Goal: Task Accomplishment & Management: Manage account settings

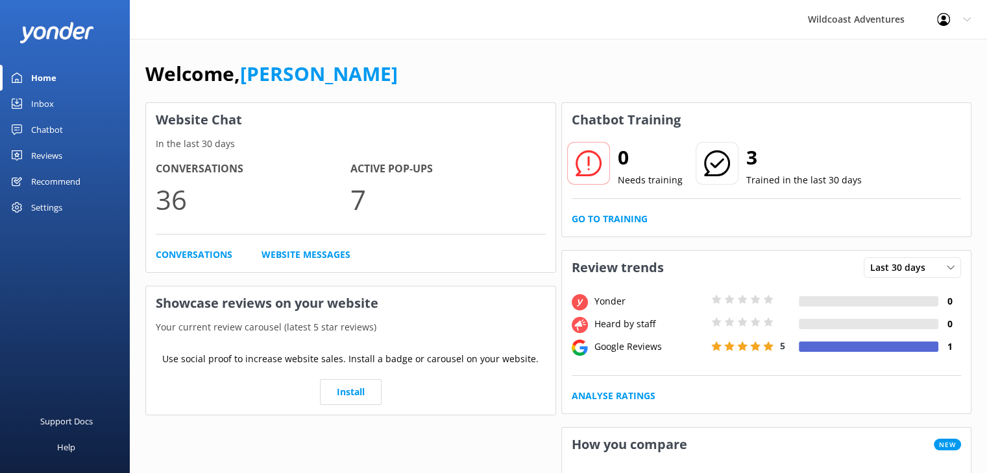
click at [42, 107] on div "Inbox" at bounding box center [42, 104] width 23 height 26
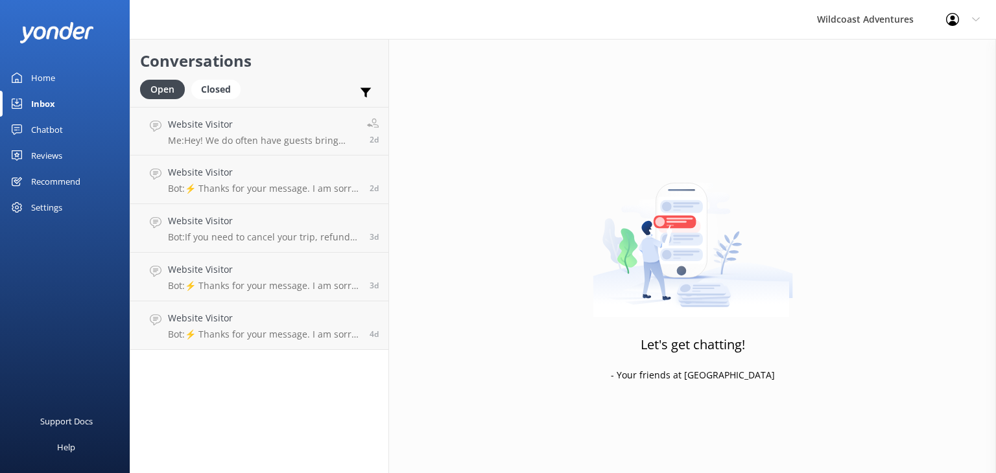
click at [42, 154] on div "Reviews" at bounding box center [46, 156] width 31 height 26
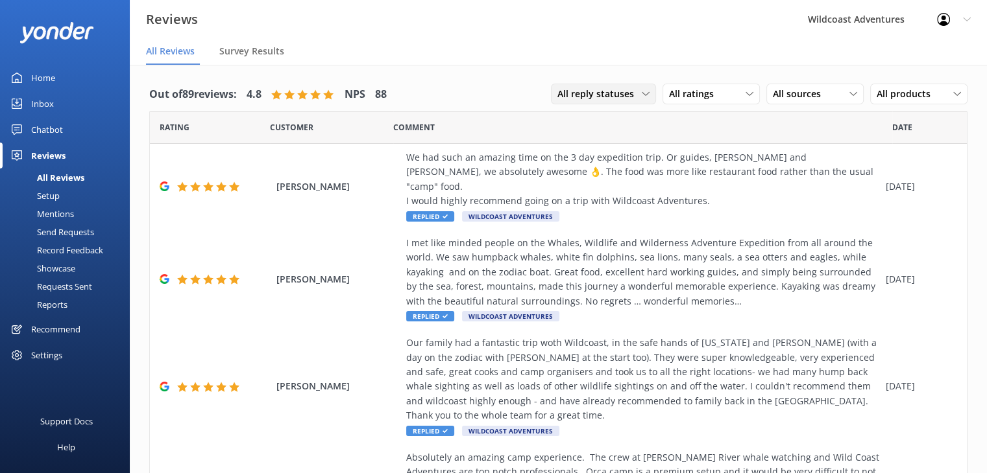
click at [588, 84] on div "All reply statuses All reply statuses Needs a reply Does not need reply" at bounding box center [603, 94] width 105 height 21
click at [559, 152] on div "Needs a reply" at bounding box center [583, 147] width 50 height 13
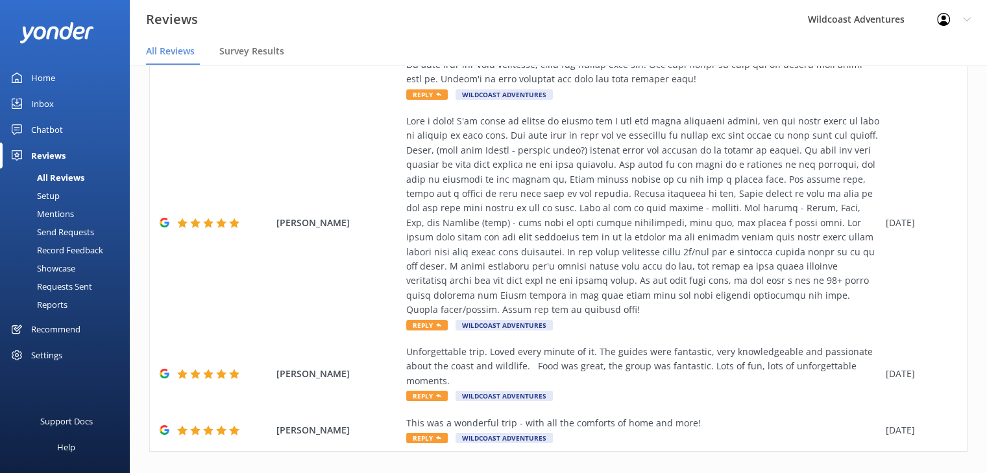
scroll to position [1252, 0]
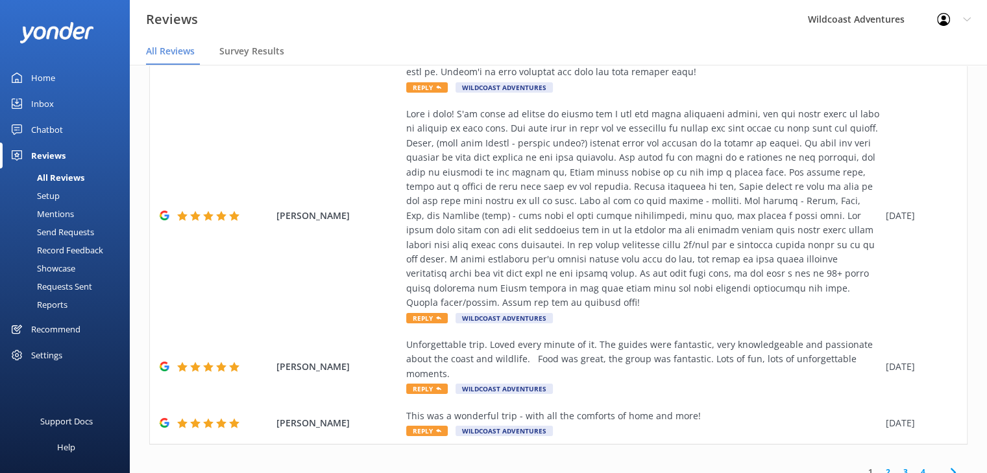
click at [880, 466] on link "2" at bounding box center [888, 472] width 18 height 12
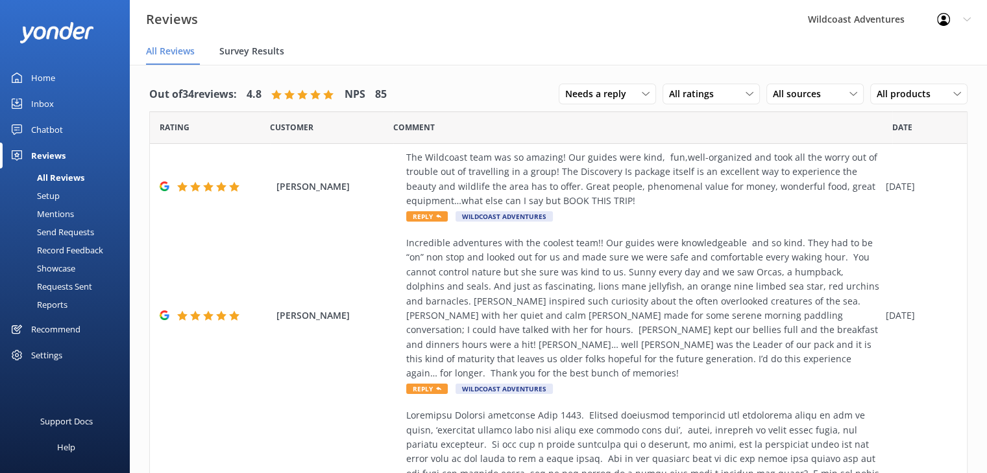
click at [230, 53] on span "Survey Results" at bounding box center [251, 51] width 65 height 13
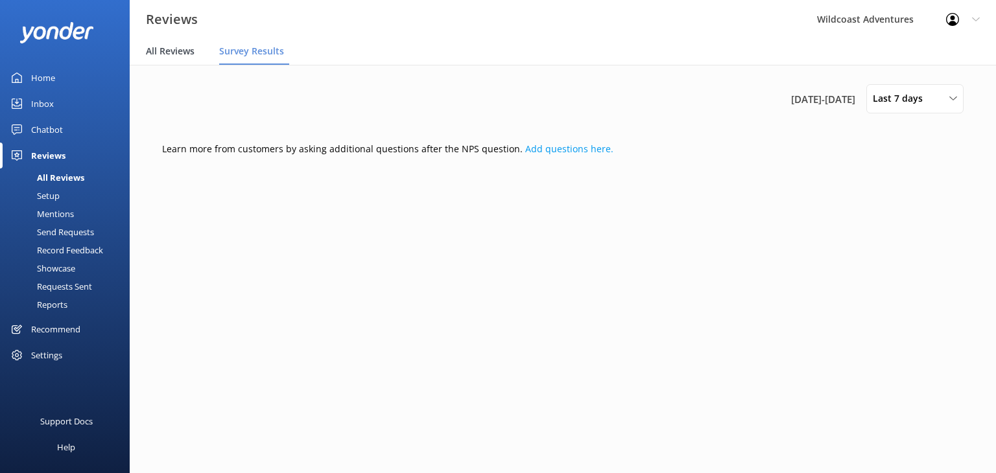
click at [195, 56] on div "All Reviews" at bounding box center [173, 52] width 54 height 26
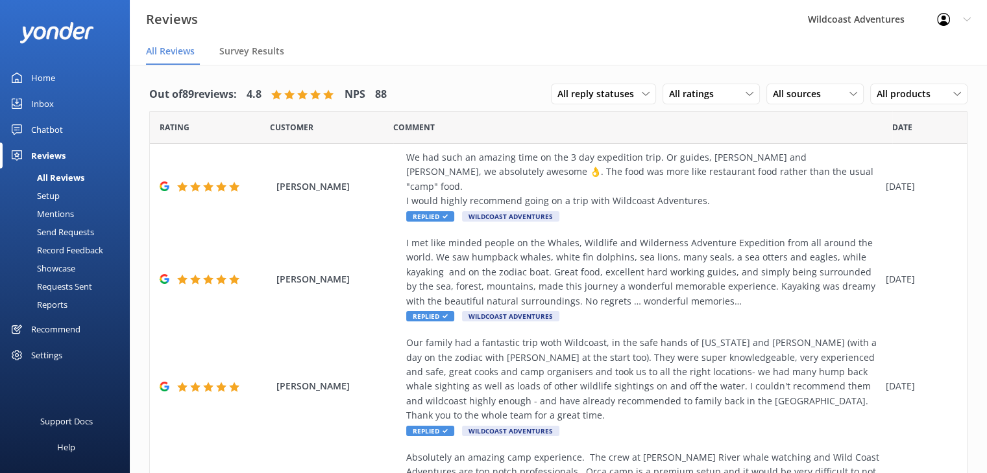
click at [62, 216] on div "Mentions" at bounding box center [41, 214] width 66 height 18
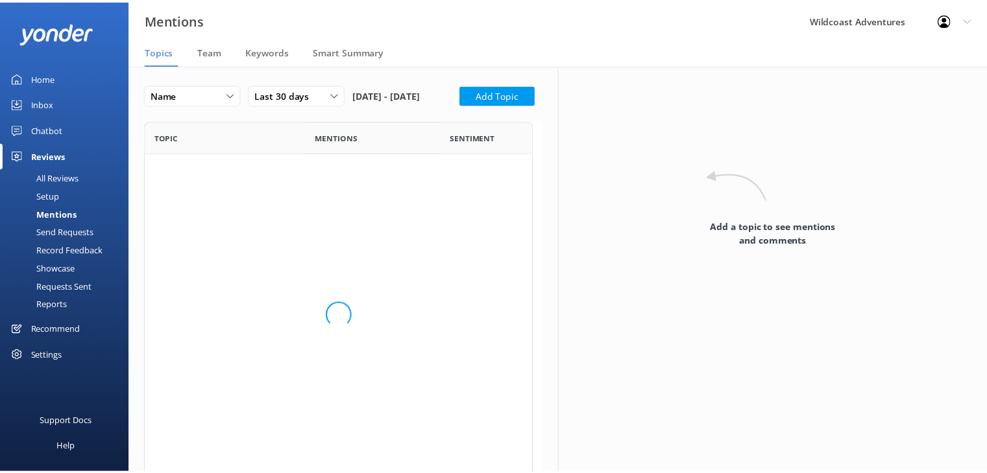
scroll to position [347, 382]
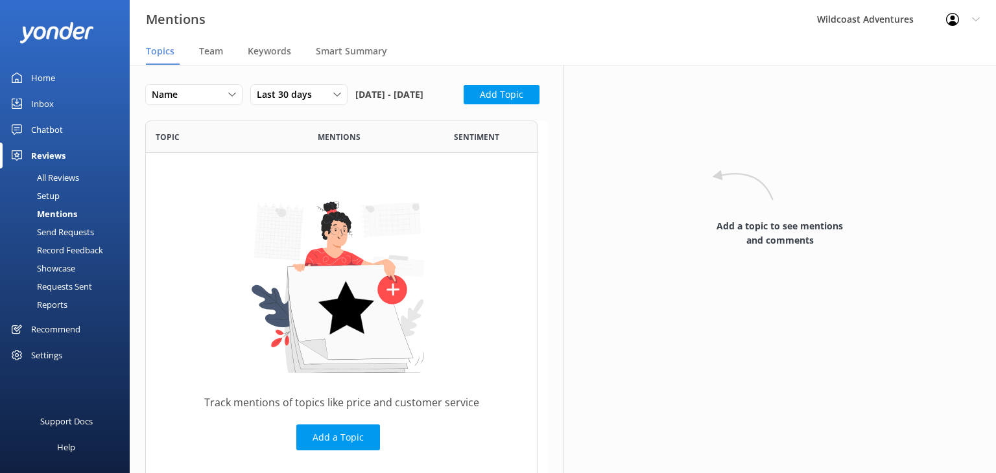
click at [49, 78] on div "Home" at bounding box center [43, 78] width 24 height 26
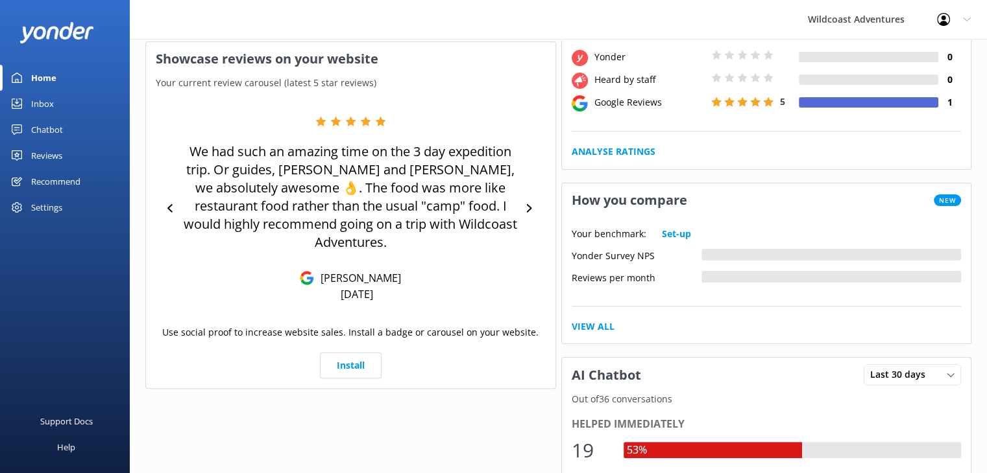
scroll to position [259, 0]
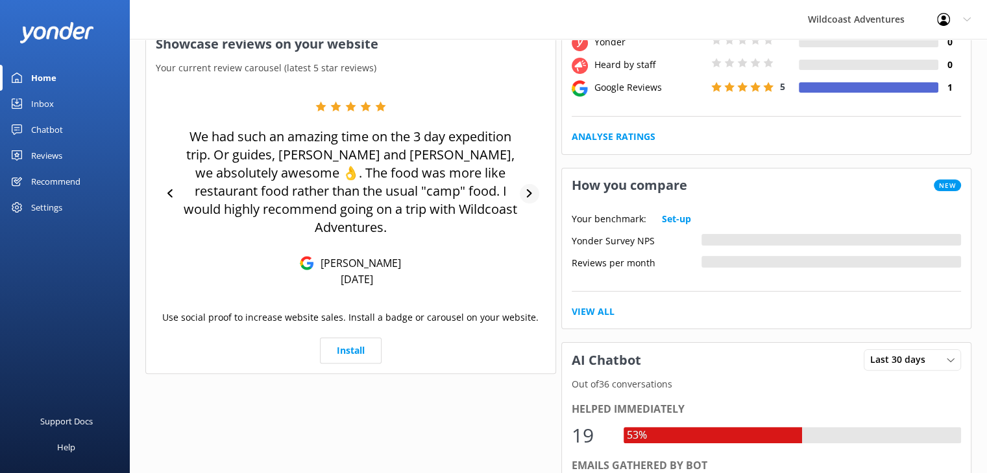
click at [531, 189] on icon at bounding box center [529, 193] width 8 height 8
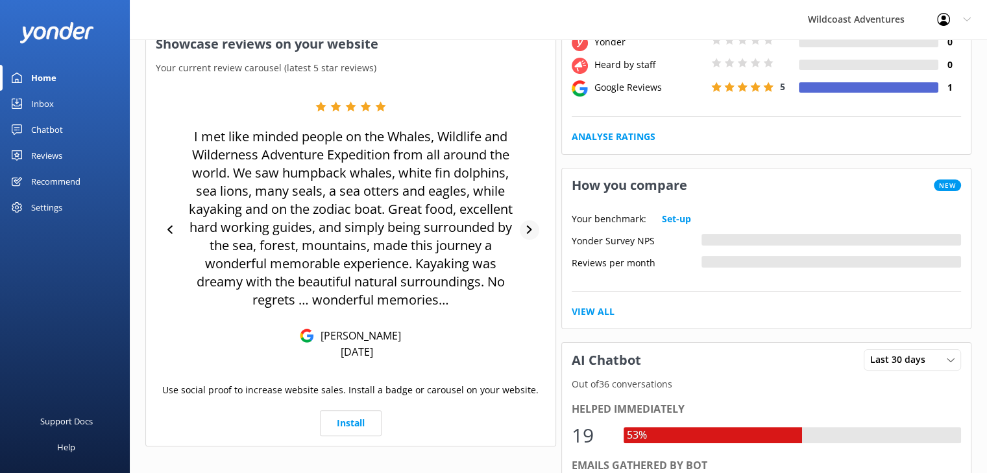
click at [531, 181] on div "I met like minded people on the Whales, Wildlife and Wilderness Adventure Exped…" at bounding box center [351, 230] width 390 height 258
click at [526, 224] on div at bounding box center [529, 230] width 19 height 19
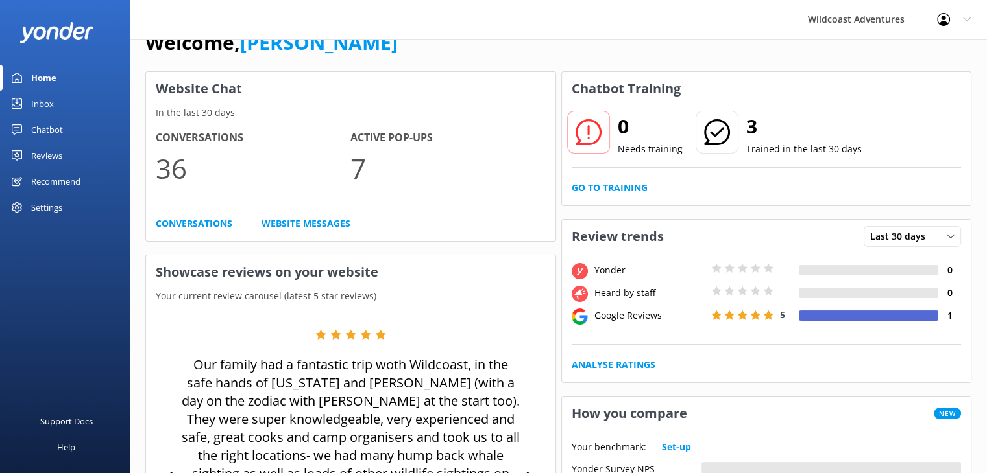
scroll to position [0, 0]
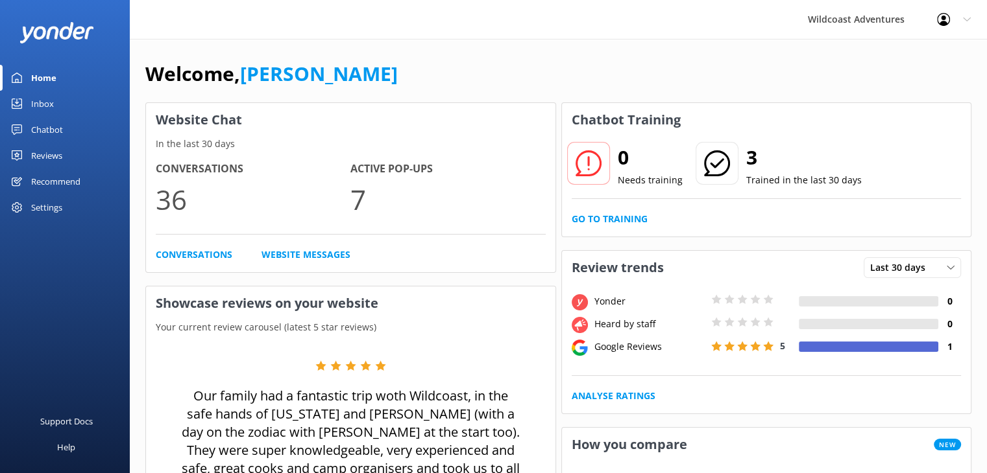
click at [52, 150] on div "Reviews" at bounding box center [46, 156] width 31 height 26
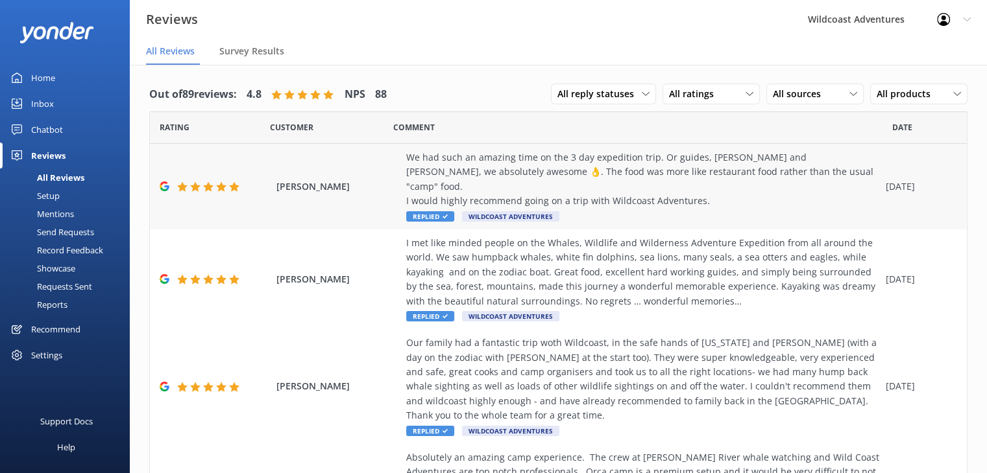
click at [628, 180] on div "We had such an amazing time on the 3 day expedition trip. Or guides, [PERSON_NA…" at bounding box center [642, 179] width 473 height 58
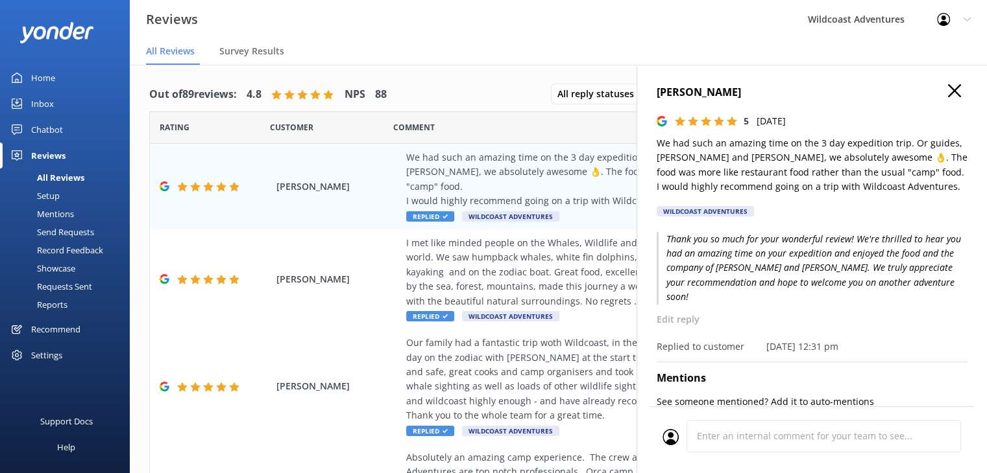
click at [498, 46] on nav "All Reviews Survey Results" at bounding box center [558, 52] width 857 height 26
click at [948, 86] on icon "button" at bounding box center [954, 90] width 13 height 13
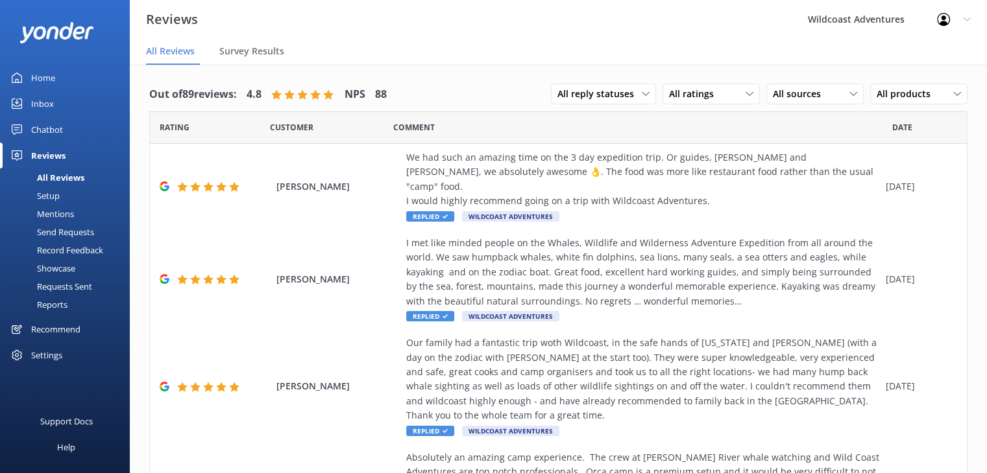
click at [873, 26] on div "Wildcoast Adventures" at bounding box center [855, 19] width 129 height 39
click at [966, 19] on icon at bounding box center [967, 20] width 8 height 8
click at [635, 26] on div "Reviews Wildcoast Adventures Profile Settings Logout" at bounding box center [493, 19] width 987 height 39
click at [42, 77] on div "Home" at bounding box center [43, 78] width 24 height 26
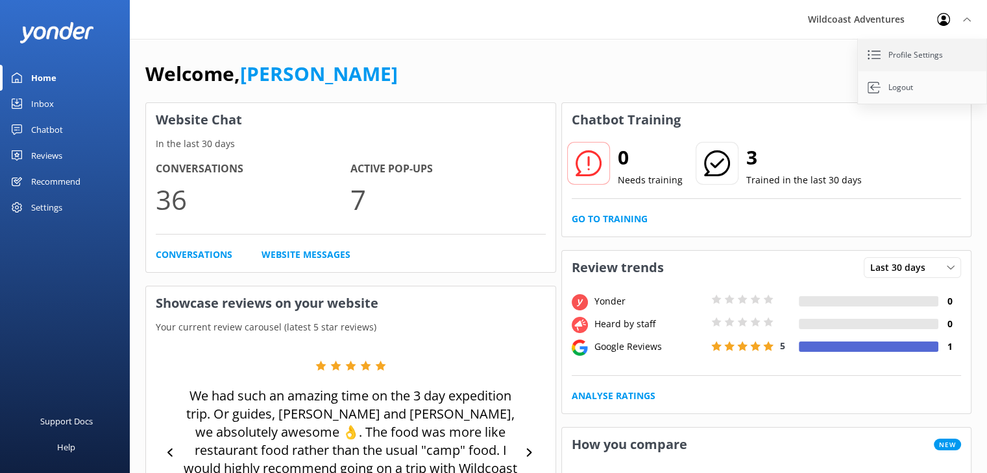
click at [926, 65] on link "Profile Settings" at bounding box center [922, 55] width 130 height 32
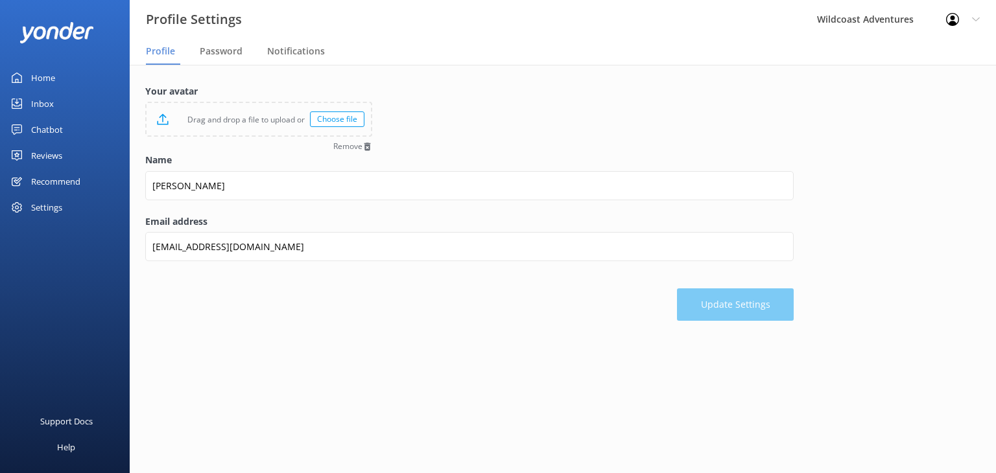
click at [864, 23] on div "Wildcoast Adventures" at bounding box center [865, 19] width 129 height 39
